Goal: Communication & Community: Answer question/provide support

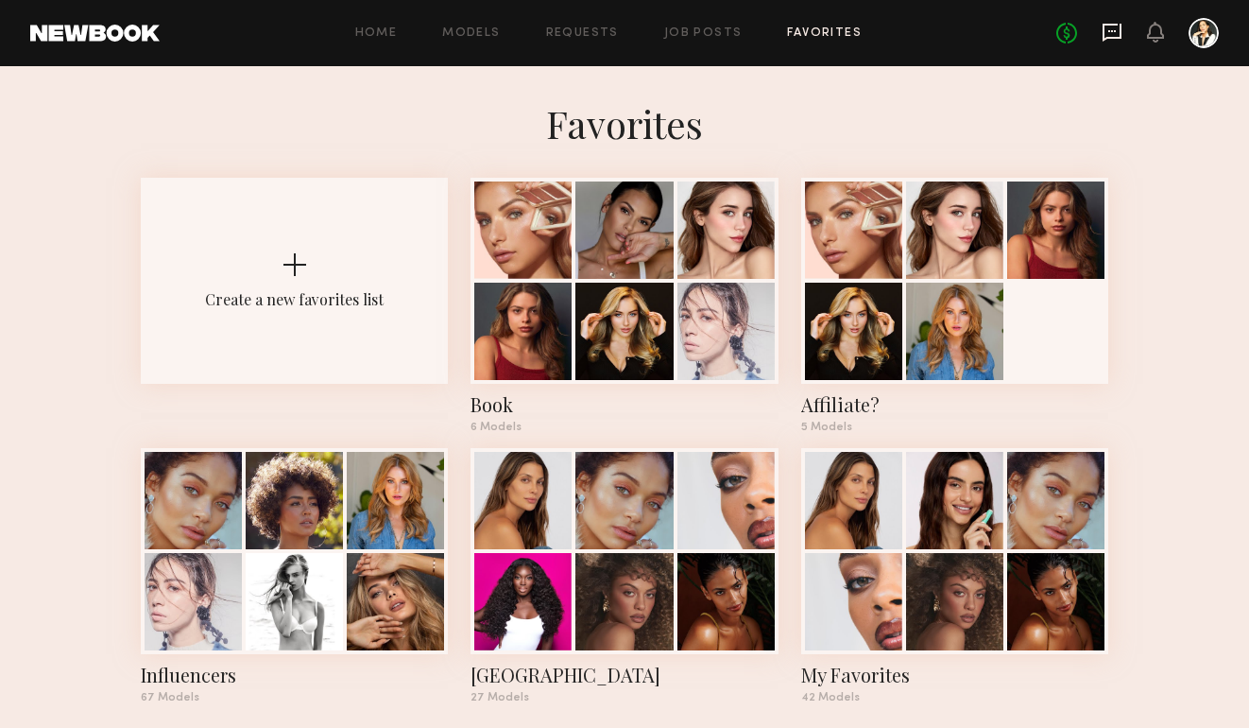
click at [1107, 35] on icon at bounding box center [1112, 32] width 21 height 21
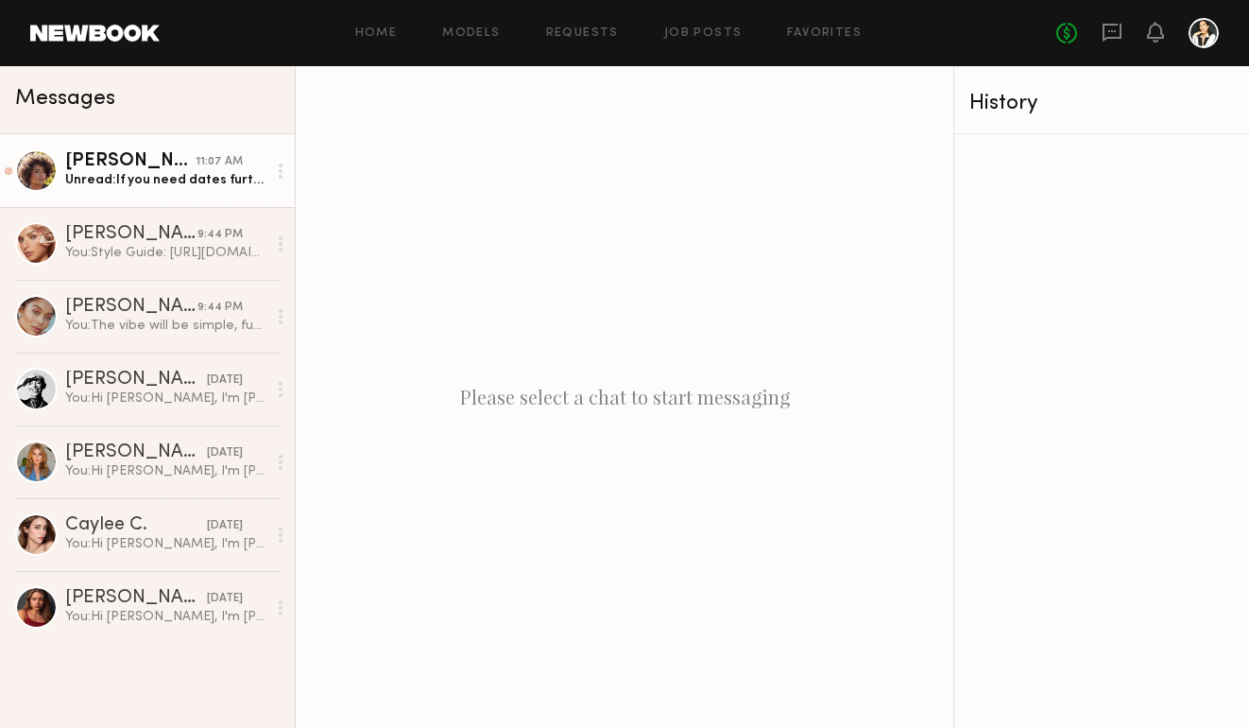
click at [163, 173] on div "Unread: If you need dates further out I can check in with you after next week" at bounding box center [165, 180] width 201 height 18
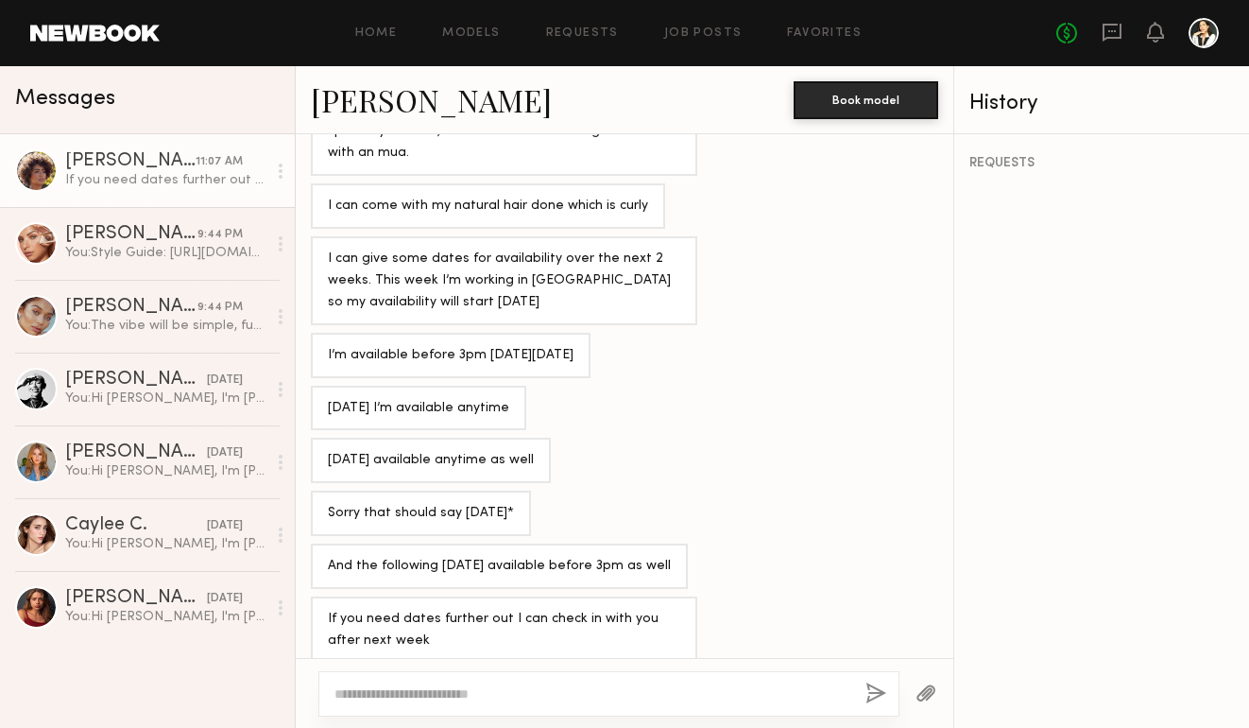
scroll to position [2823, 0]
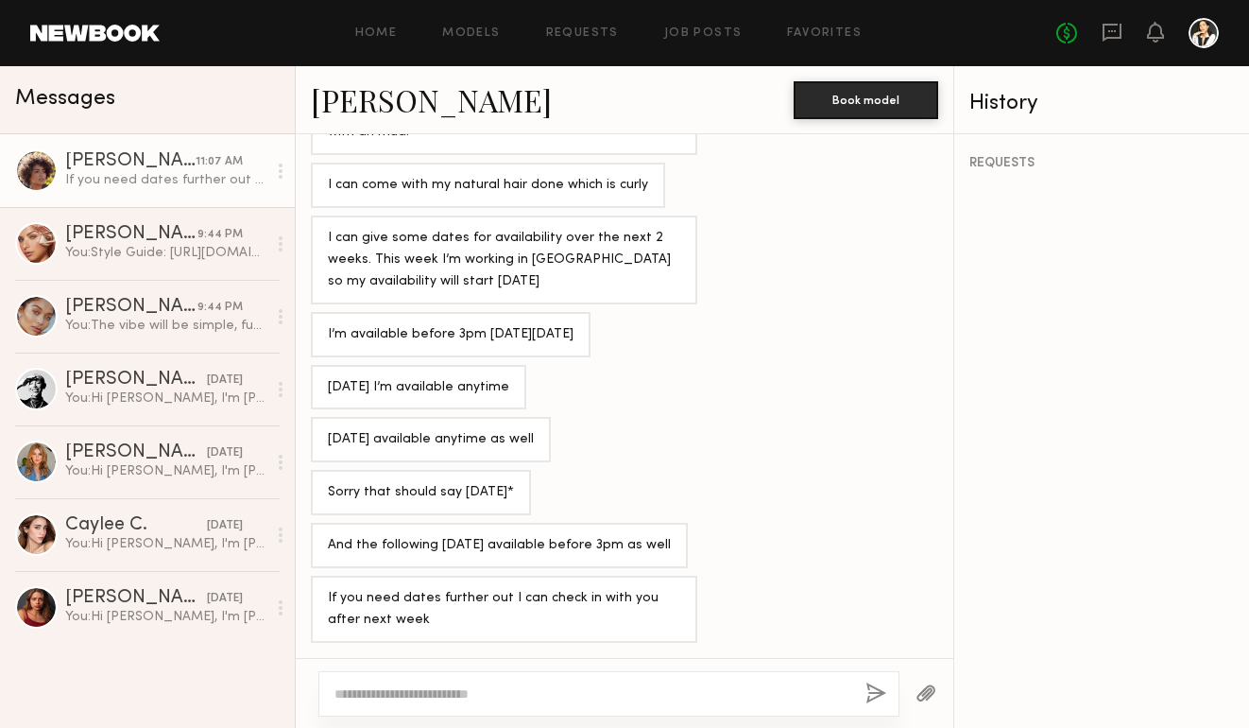
click at [378, 112] on link "[PERSON_NAME]" at bounding box center [431, 99] width 241 height 41
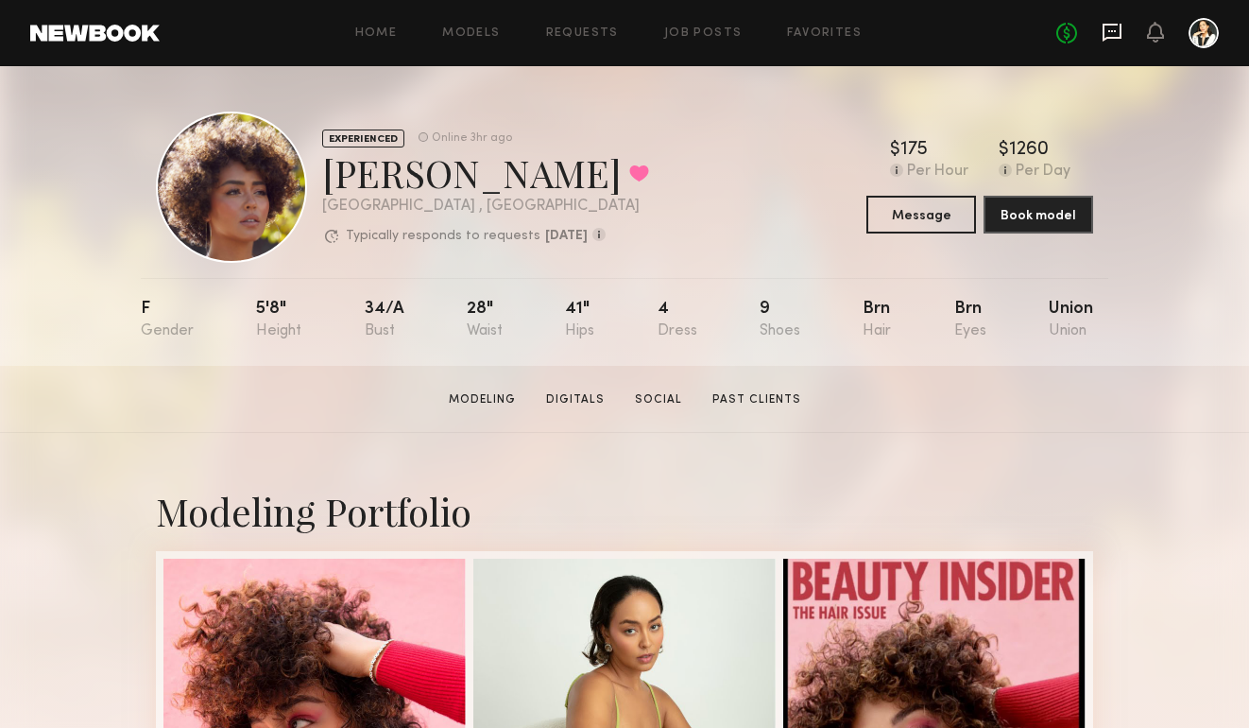
click at [1112, 30] on icon at bounding box center [1112, 31] width 8 height 2
